Goal: Information Seeking & Learning: Learn about a topic

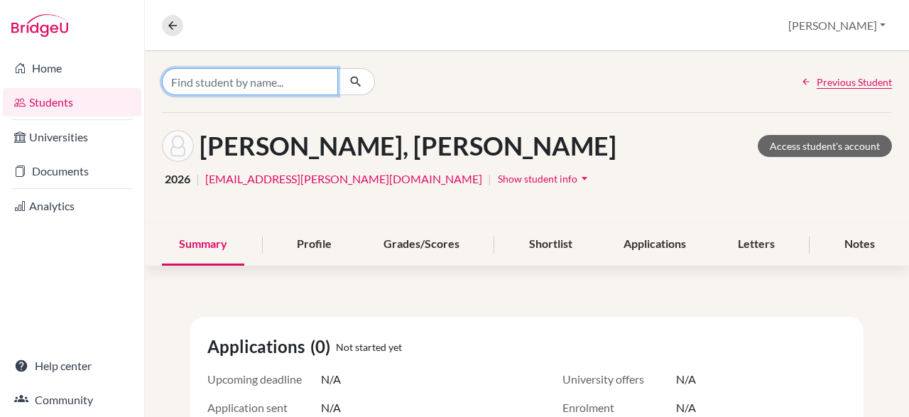
click at [255, 75] on input "Find student by name..." at bounding box center [250, 81] width 176 height 27
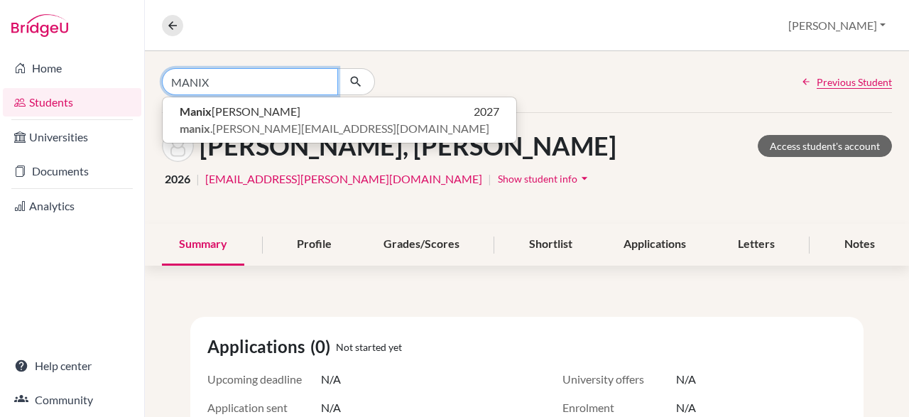
type input "MANIX"
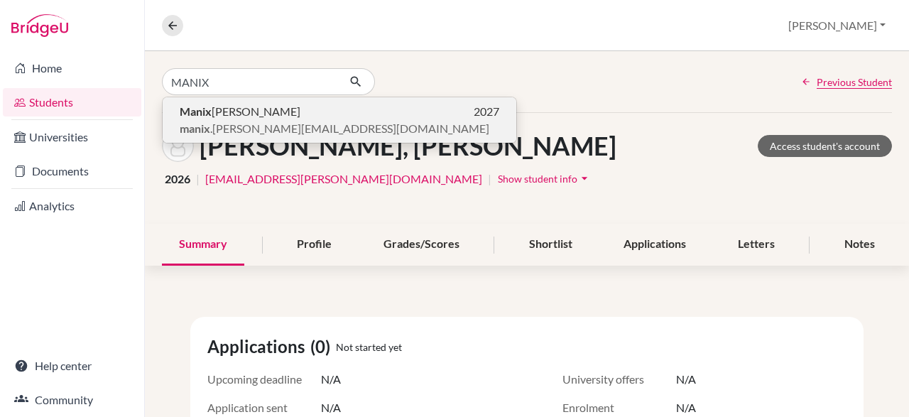
click at [291, 110] on span "Manix [PERSON_NAME]" at bounding box center [240, 111] width 121 height 17
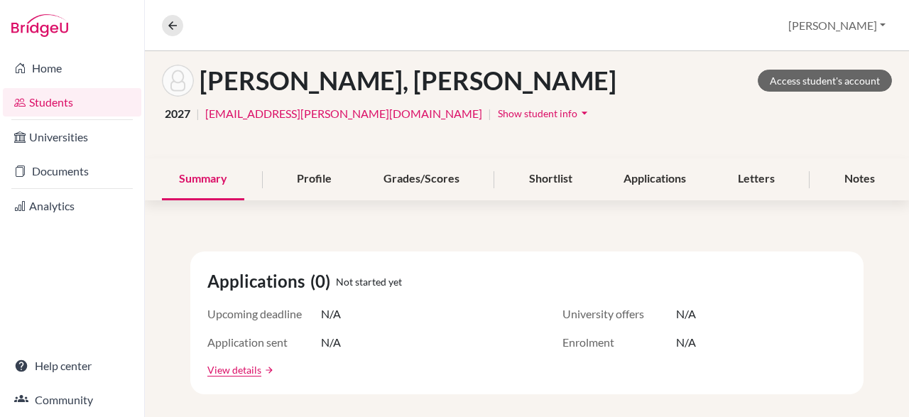
scroll to position [69, 0]
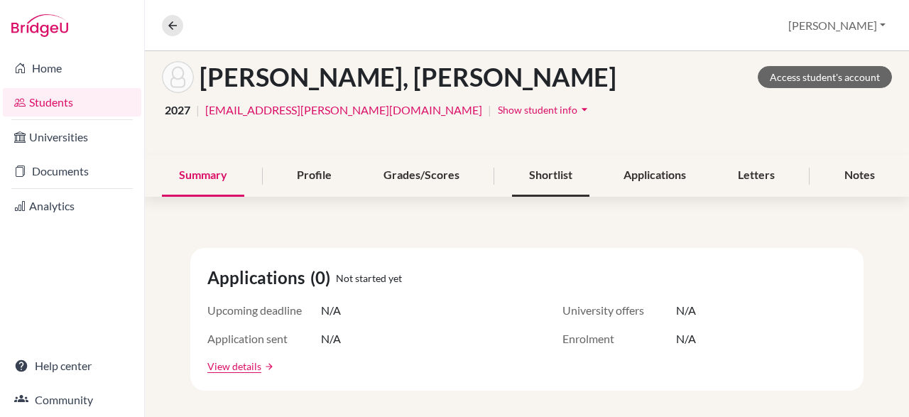
click at [539, 177] on div "Shortlist" at bounding box center [550, 176] width 77 height 42
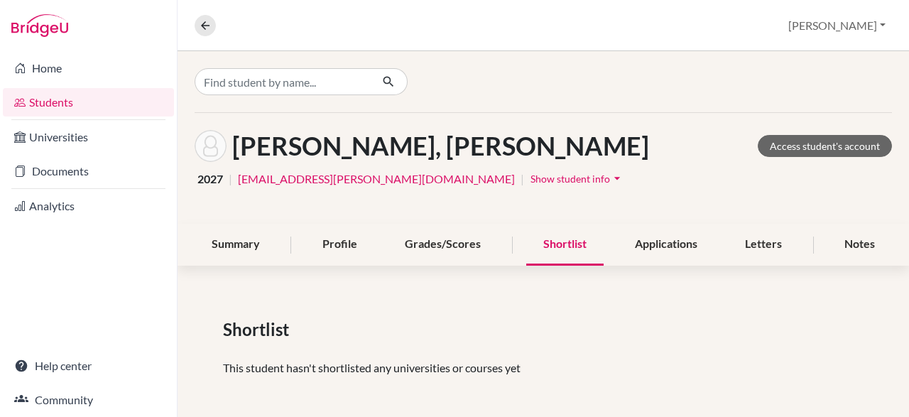
scroll to position [4, 0]
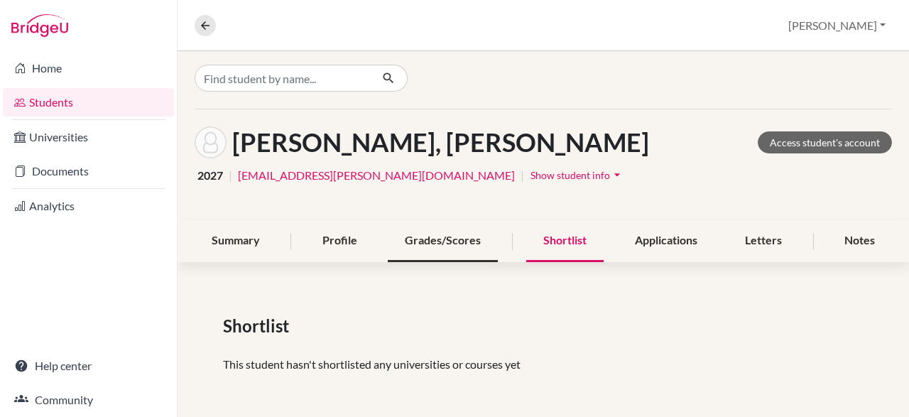
click at [452, 239] on div "Grades/Scores" at bounding box center [443, 241] width 110 height 42
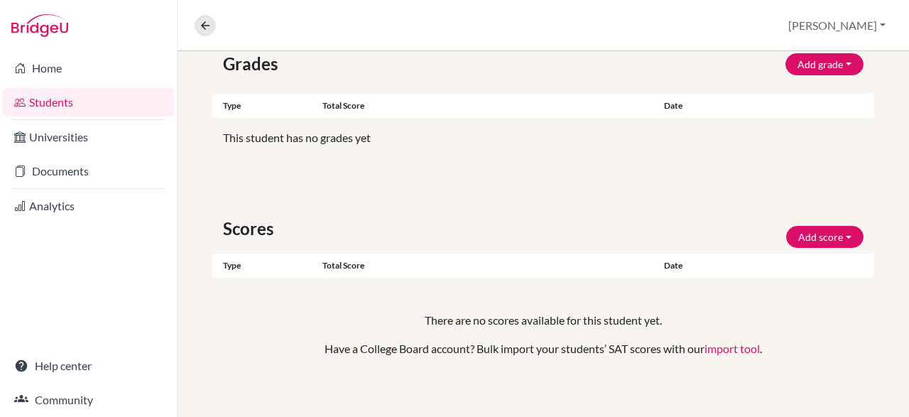
scroll to position [273, 0]
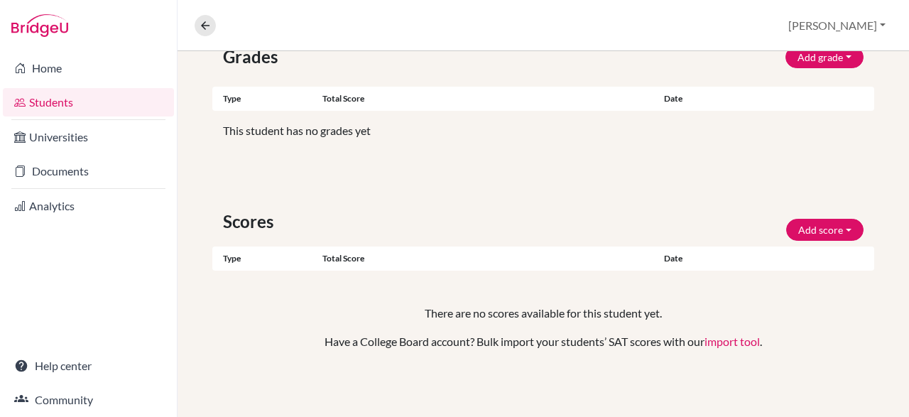
click at [838, 188] on div "Grades Add grade IB Predicted 4.0 GPA Weighted GPA Type Total score Date Unsupp…" at bounding box center [544, 214] width 732 height 408
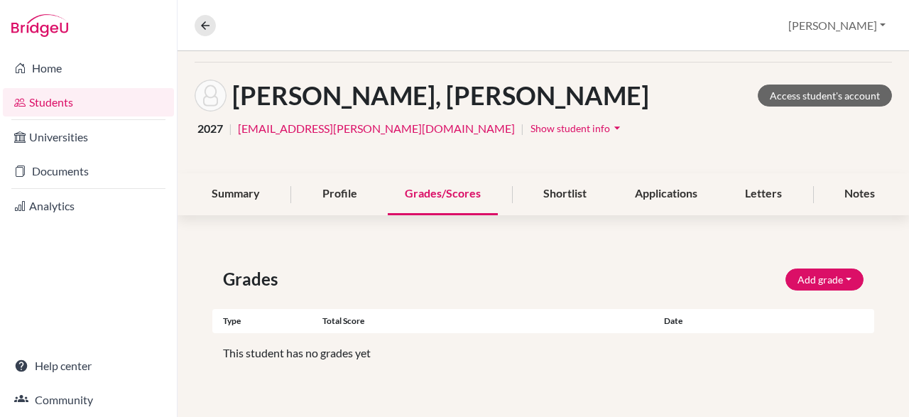
scroll to position [46, 0]
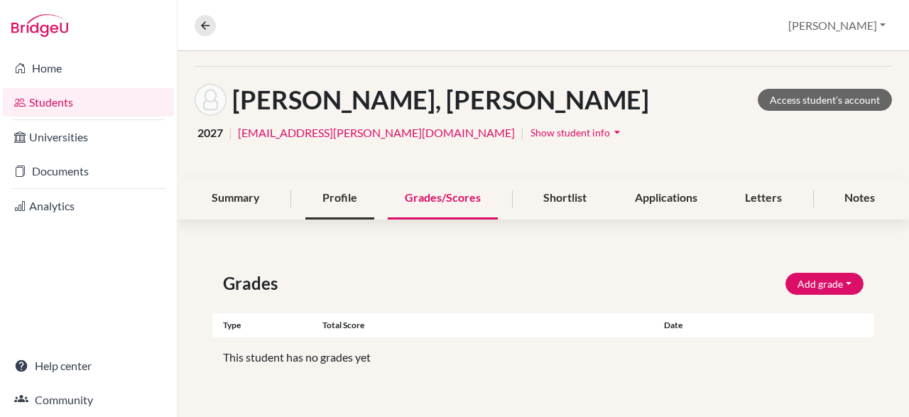
click at [330, 207] on div "Profile" at bounding box center [339, 199] width 69 height 42
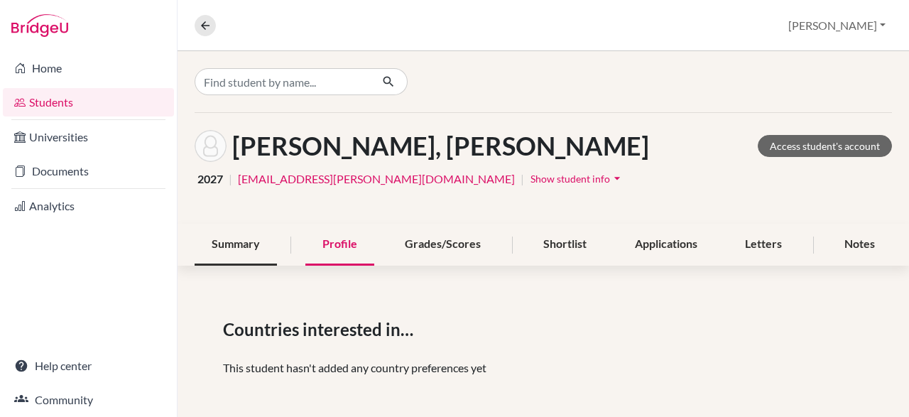
click at [236, 251] on div "Summary" at bounding box center [236, 245] width 82 height 42
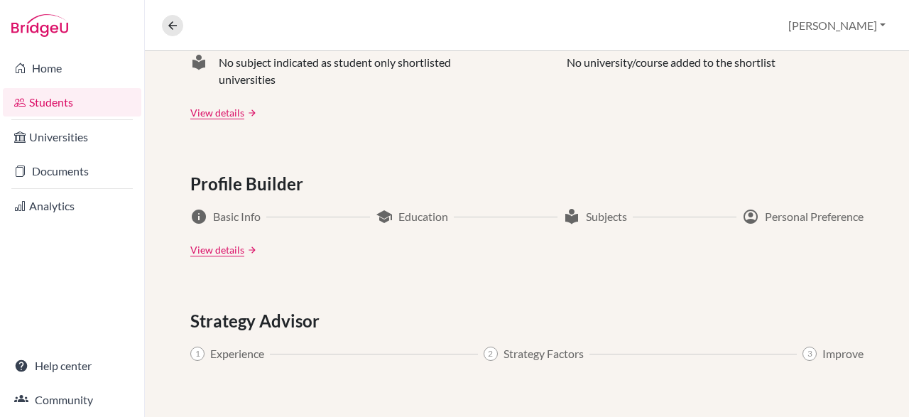
scroll to position [665, 0]
click at [234, 202] on div "Profile Builder info Basic Info school Education local_library Subjects account…" at bounding box center [526, 214] width 673 height 86
click at [397, 220] on div "school Education" at bounding box center [412, 216] width 72 height 17
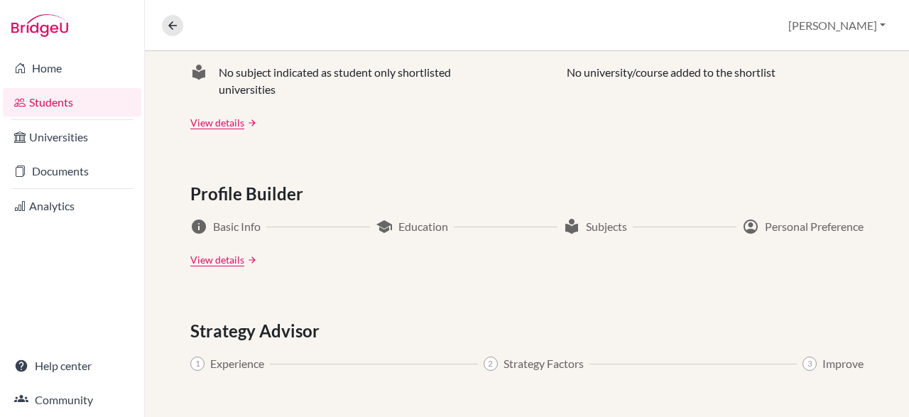
click at [265, 240] on div "info Basic Info school Education local_library Subjects account_circle Personal…" at bounding box center [526, 242] width 673 height 49
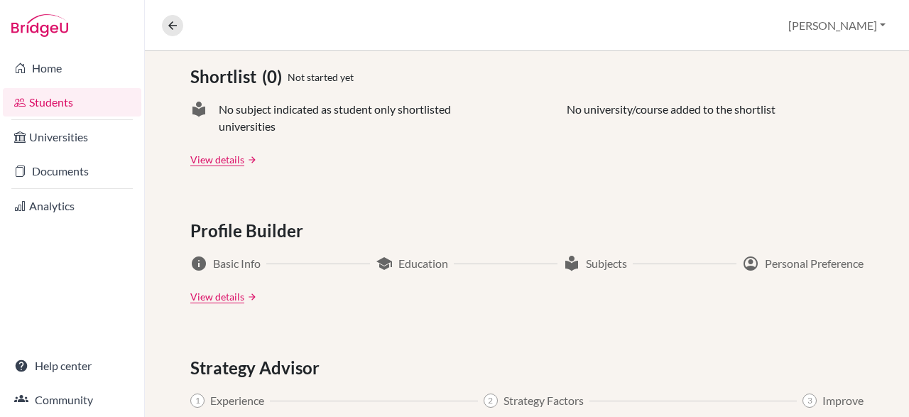
scroll to position [622, 0]
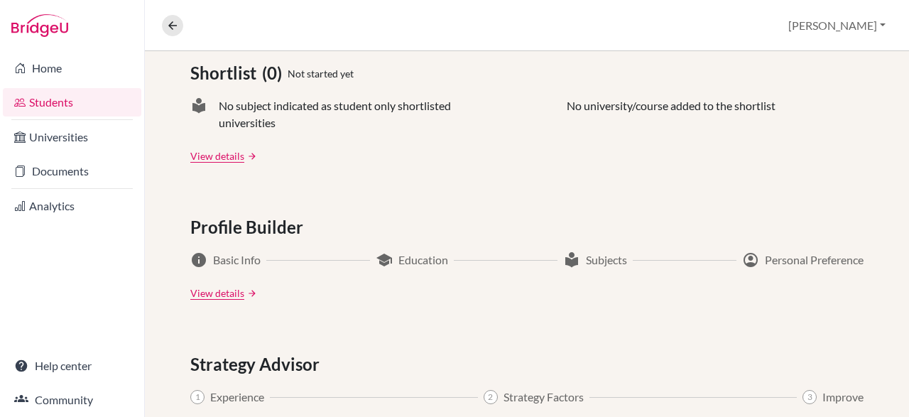
click at [249, 237] on span "Profile Builder" at bounding box center [249, 228] width 119 height 26
click at [222, 215] on span "Profile Builder" at bounding box center [249, 228] width 119 height 26
click at [217, 286] on link "View details" at bounding box center [217, 293] width 54 height 15
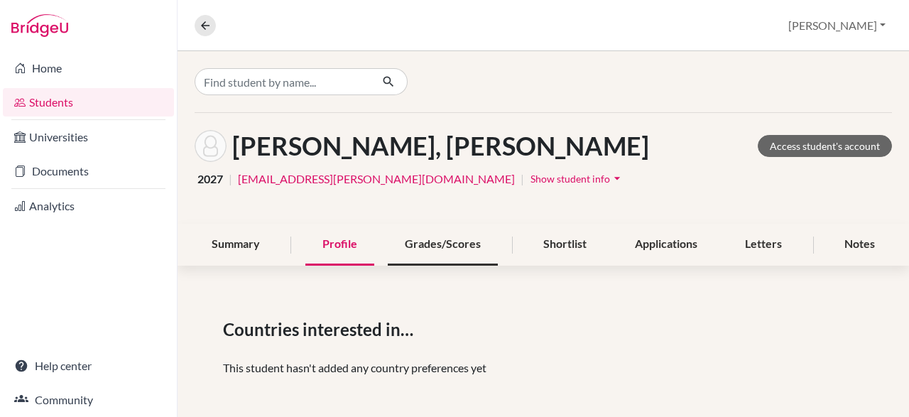
click at [461, 245] on div "Grades/Scores" at bounding box center [443, 245] width 110 height 42
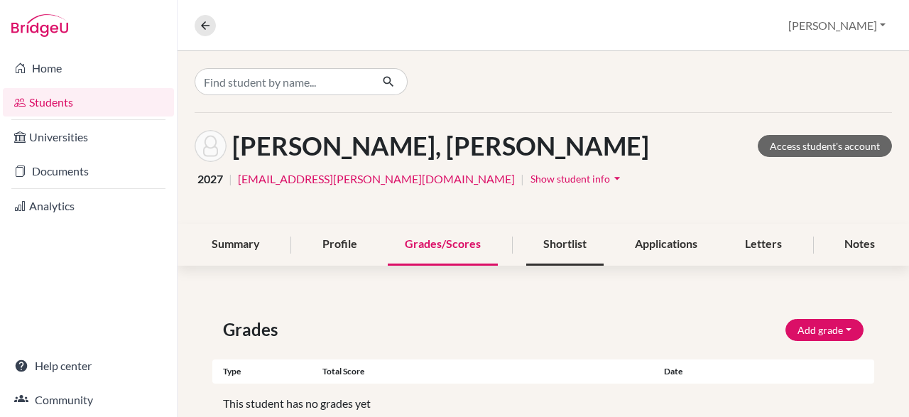
click at [555, 259] on div "Shortlist" at bounding box center [564, 245] width 77 height 42
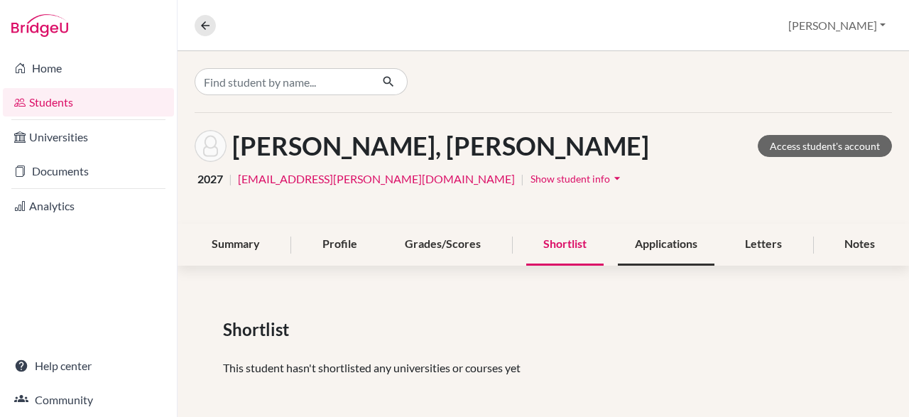
click at [646, 252] on div "Applications" at bounding box center [666, 245] width 97 height 42
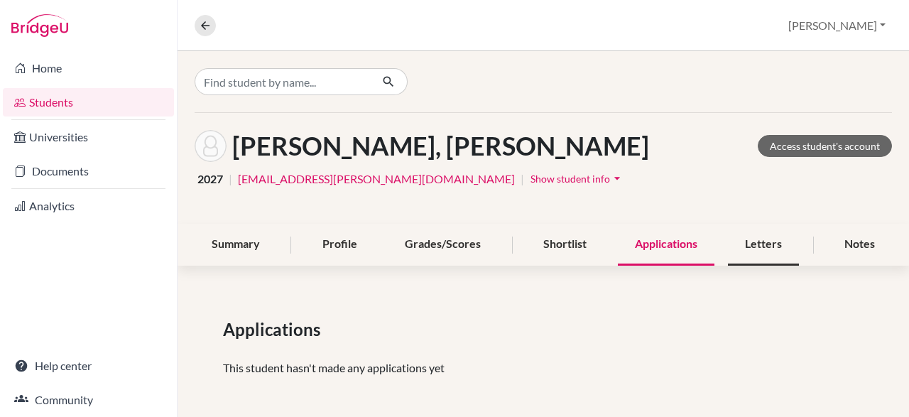
click at [776, 244] on div "Letters" at bounding box center [763, 245] width 71 height 42
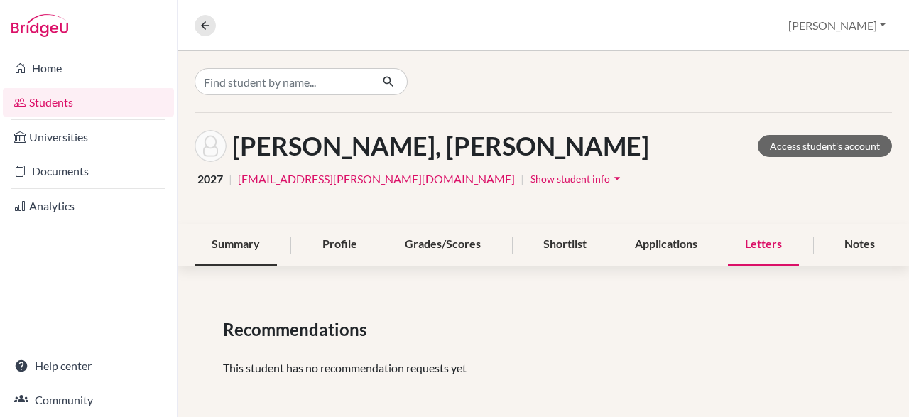
click at [267, 242] on div "Summary" at bounding box center [236, 245] width 82 height 42
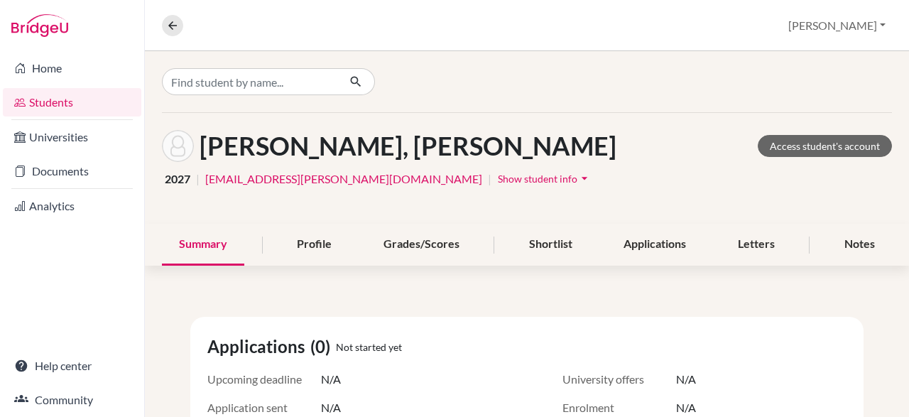
click at [35, 22] on img at bounding box center [39, 25] width 57 height 23
click at [43, 68] on link "Home" at bounding box center [72, 68] width 139 height 28
